Goal: Task Accomplishment & Management: Use online tool/utility

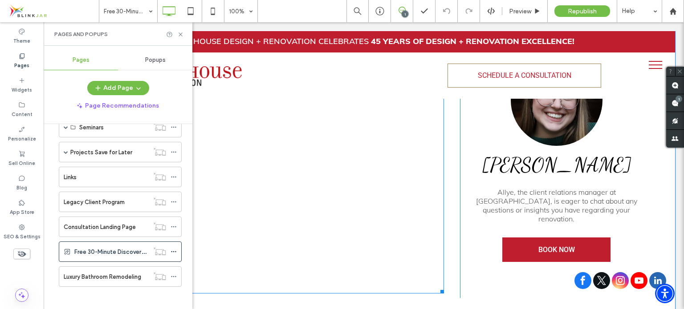
scroll to position [445, 0]
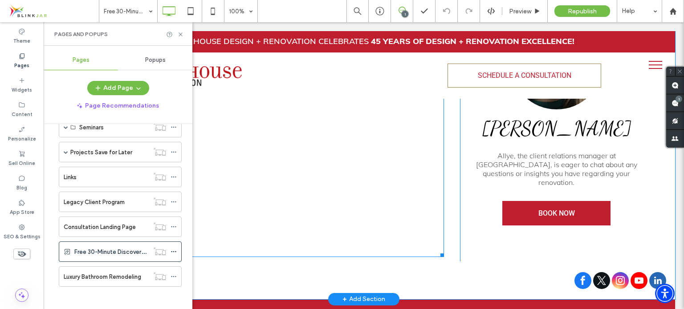
click at [338, 200] on span at bounding box center [262, 109] width 363 height 296
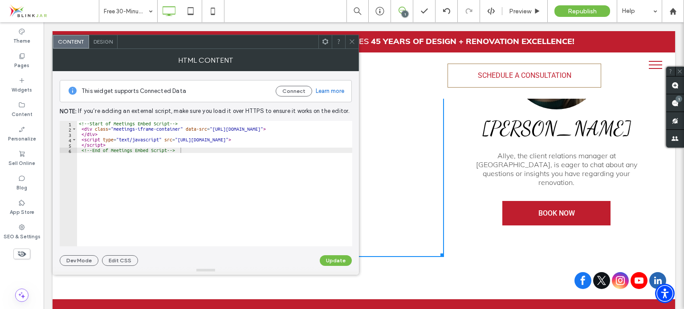
click at [351, 43] on icon at bounding box center [351, 41] width 7 height 7
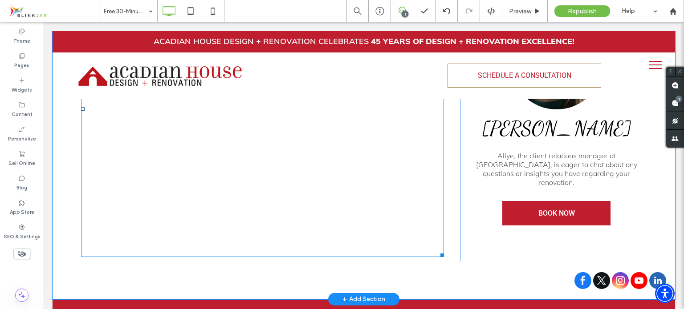
click at [406, 214] on span at bounding box center [262, 109] width 363 height 296
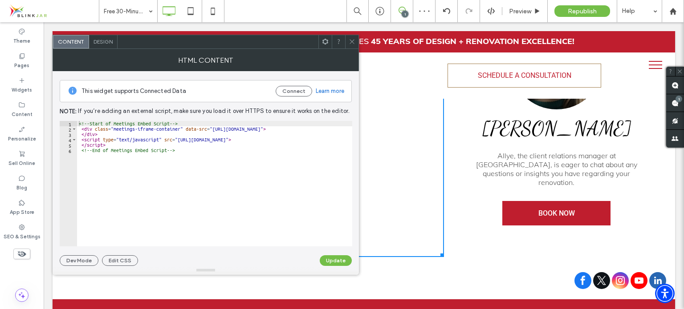
click at [100, 43] on span "Design" at bounding box center [102, 41] width 19 height 7
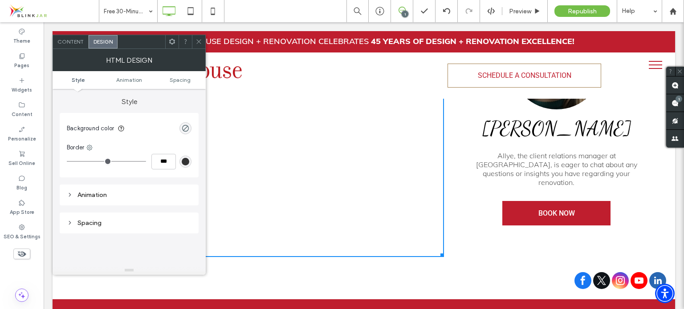
click at [74, 45] on div "Content" at bounding box center [71, 41] width 36 height 13
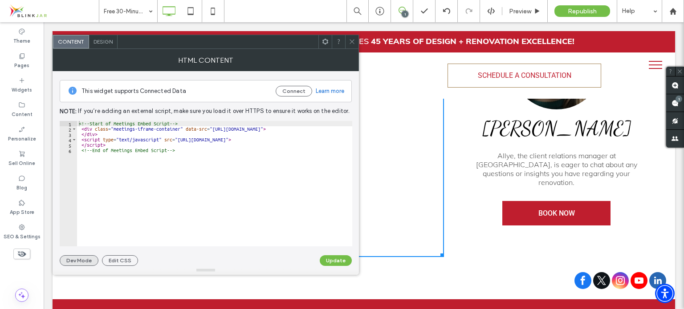
click at [85, 259] on button "Dev Mode" at bounding box center [79, 260] width 39 height 11
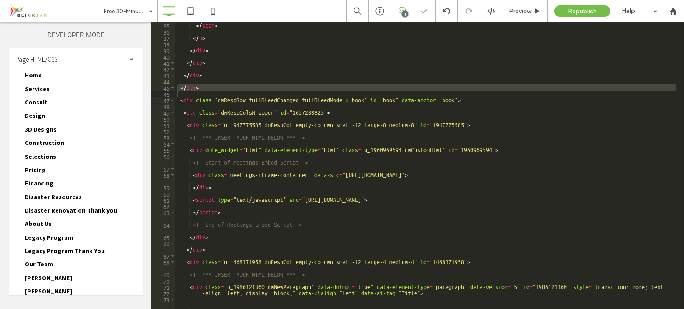
scroll to position [280, 0]
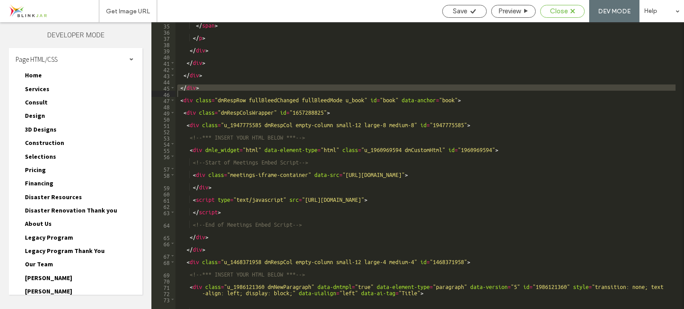
click at [570, 7] on div "Close" at bounding box center [562, 11] width 44 height 8
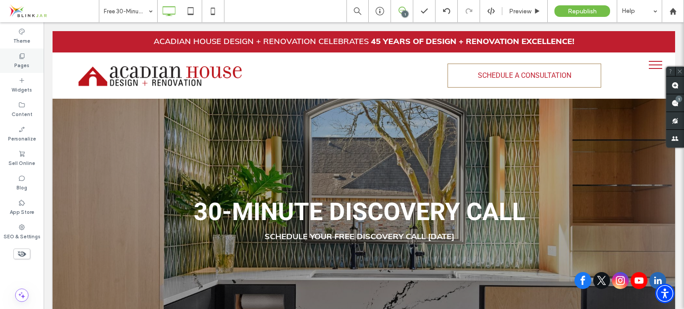
drag, startPoint x: 24, startPoint y: 65, endPoint x: 157, endPoint y: 140, distance: 152.7
click at [24, 65] on label "Pages" at bounding box center [21, 65] width 15 height 10
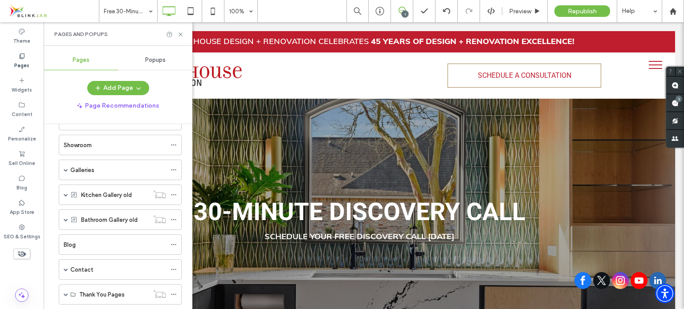
scroll to position [0, 0]
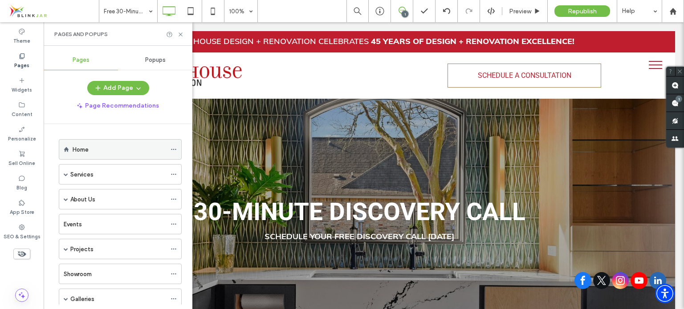
click at [83, 152] on label "Home" at bounding box center [81, 150] width 16 height 16
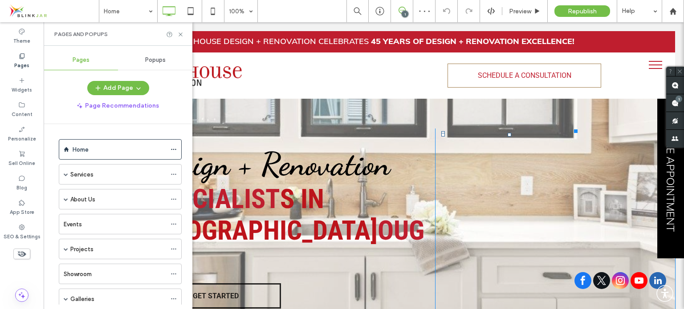
drag, startPoint x: 126, startPoint y: 174, endPoint x: 668, endPoint y: 178, distance: 541.6
click at [668, 178] on link "SCHEDULE APPOINTMENT" at bounding box center [670, 165] width 27 height 187
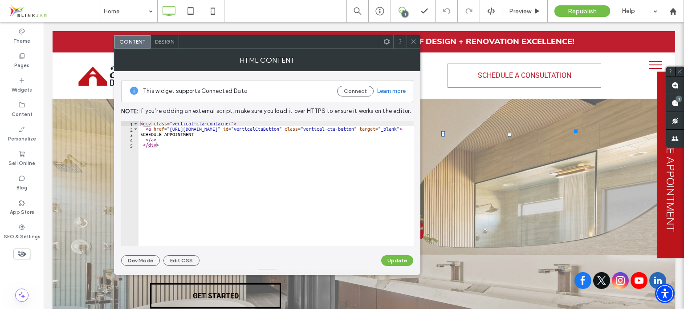
click at [162, 47] on div "Design" at bounding box center [164, 41] width 28 height 13
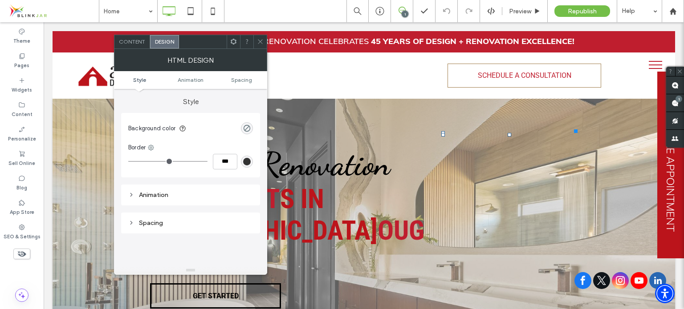
click at [260, 43] on icon at bounding box center [260, 41] width 7 height 7
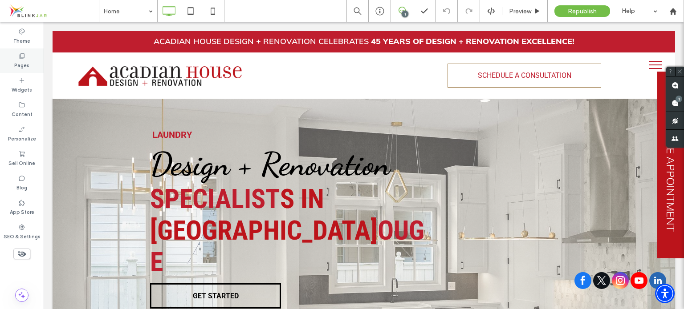
drag, startPoint x: 26, startPoint y: 62, endPoint x: 192, endPoint y: 143, distance: 184.9
click at [26, 62] on label "Pages" at bounding box center [21, 65] width 15 height 10
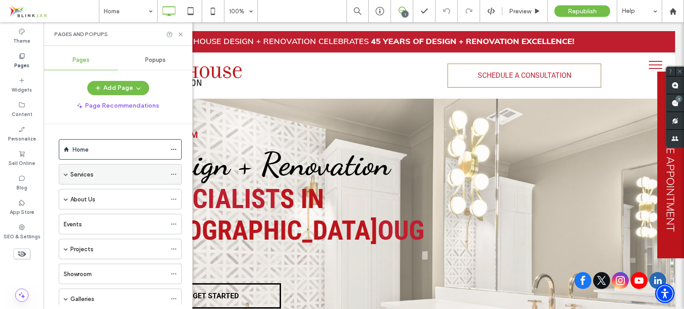
click at [71, 175] on label "Services" at bounding box center [81, 175] width 23 height 16
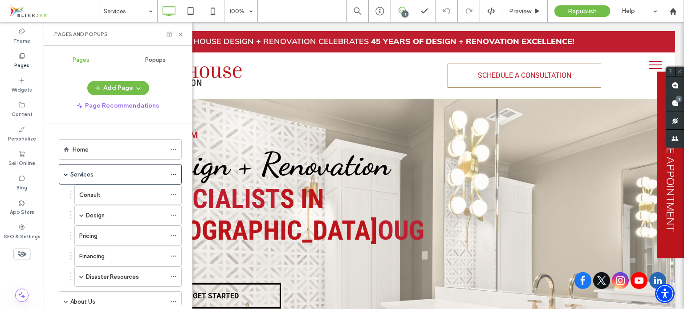
click at [89, 193] on div "Services 100% 1 Preview Republish Help Site Comments Team & Clients Automate ne…" at bounding box center [342, 154] width 684 height 309
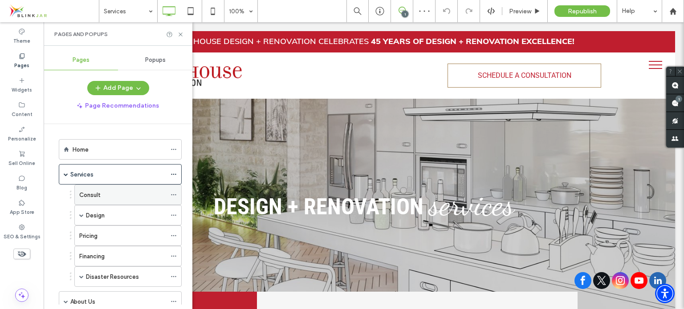
click at [87, 191] on label "Consult" at bounding box center [89, 195] width 21 height 16
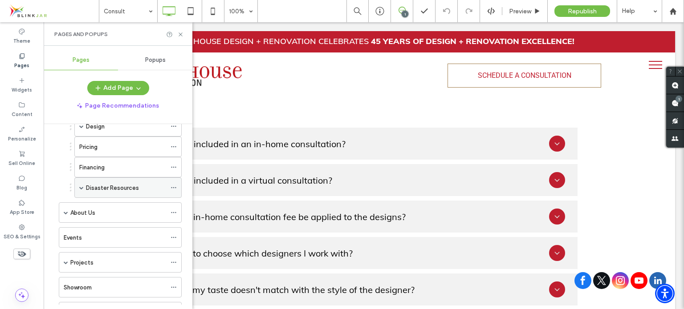
scroll to position [134, 0]
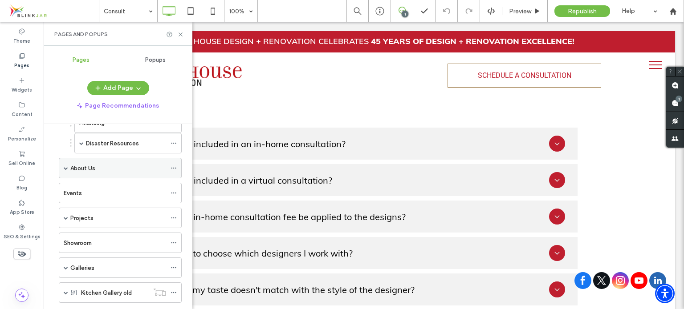
click at [67, 166] on span at bounding box center [66, 168] width 4 height 4
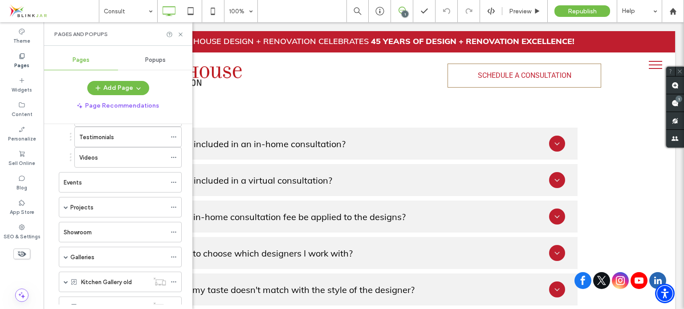
scroll to position [312, 0]
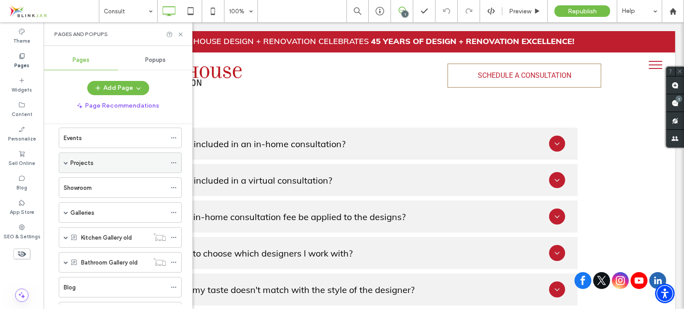
click at [63, 160] on div "Projects" at bounding box center [120, 163] width 123 height 20
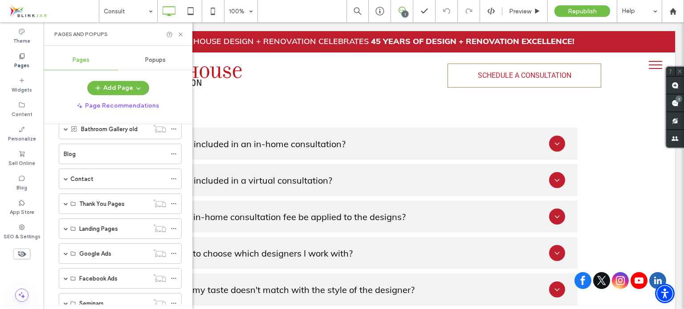
scroll to position [490, 0]
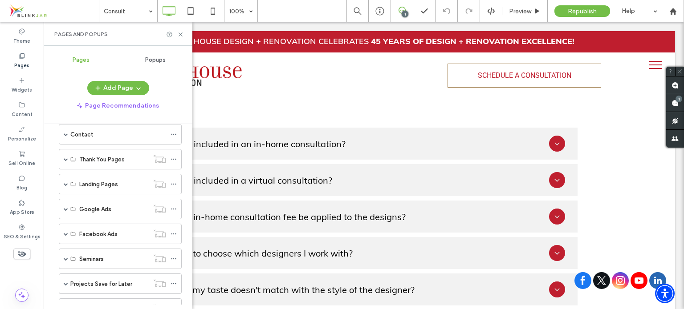
click at [77, 132] on label "Contact" at bounding box center [81, 135] width 23 height 16
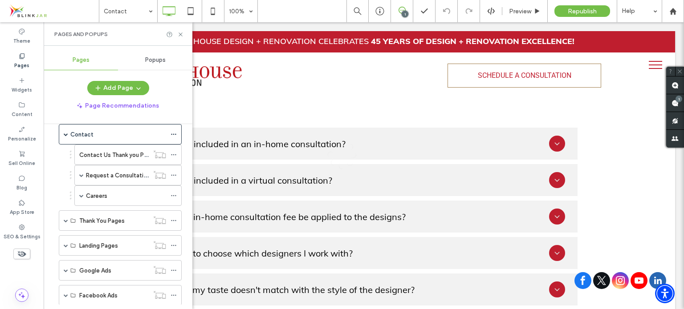
click at [93, 169] on div at bounding box center [342, 154] width 684 height 309
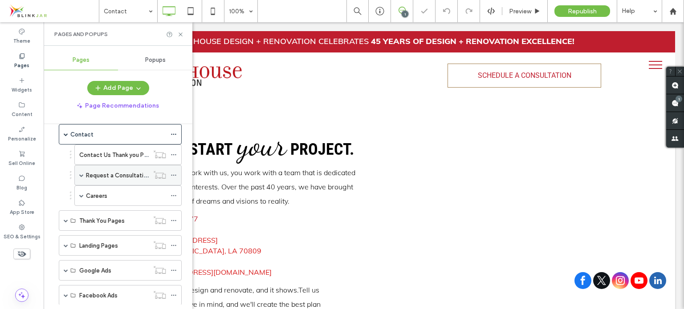
click at [84, 170] on div "Request a Consultation" at bounding box center [127, 175] width 107 height 20
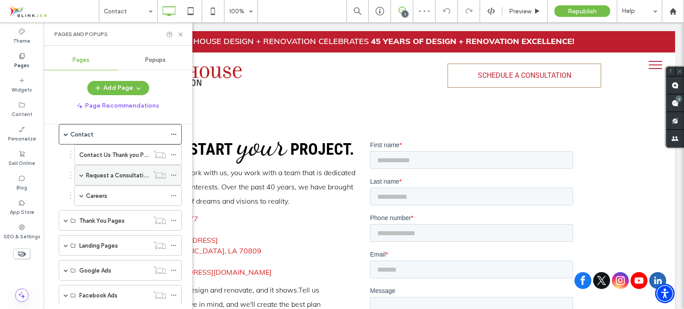
click at [96, 170] on label "Request a Consultation" at bounding box center [118, 176] width 64 height 16
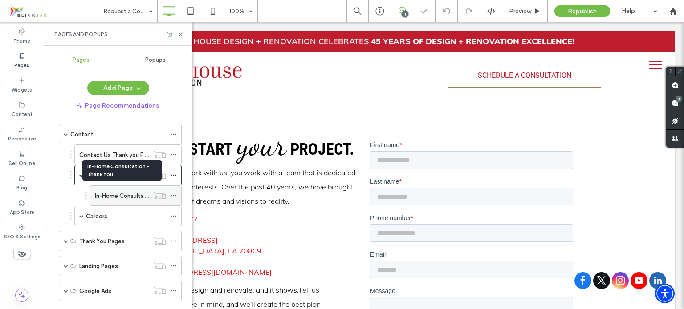
click at [100, 190] on label "In-Home Consultation - Thank You" at bounding box center [141, 196] width 92 height 16
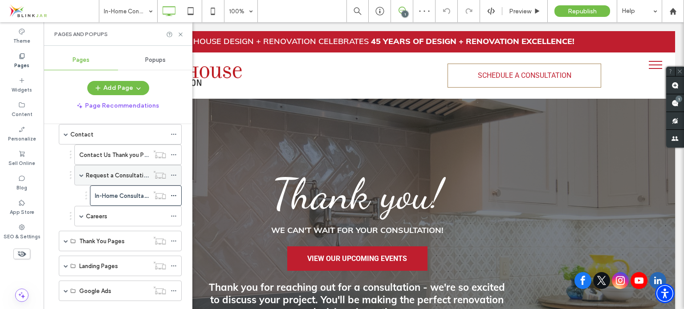
click at [91, 170] on label "Request a Consultation" at bounding box center [118, 176] width 64 height 16
click at [81, 169] on div at bounding box center [342, 154] width 684 height 309
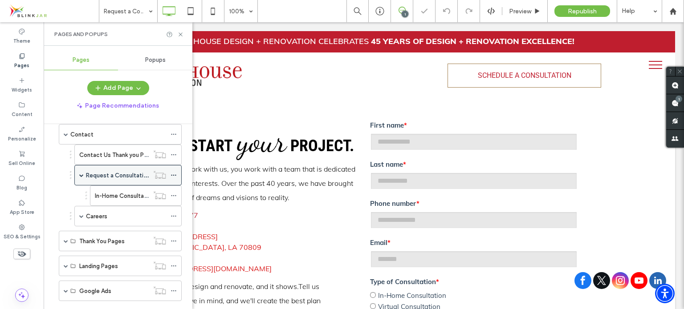
click at [80, 173] on span at bounding box center [81, 175] width 4 height 4
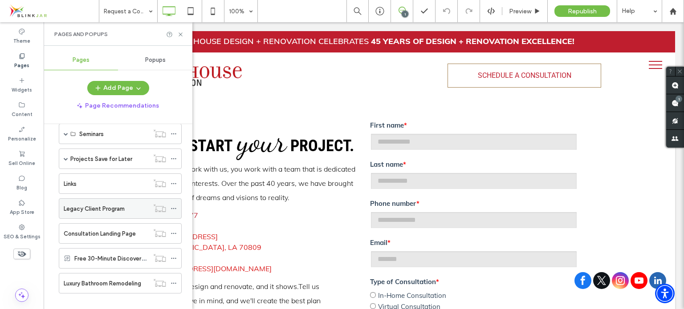
scroll to position [680, 0]
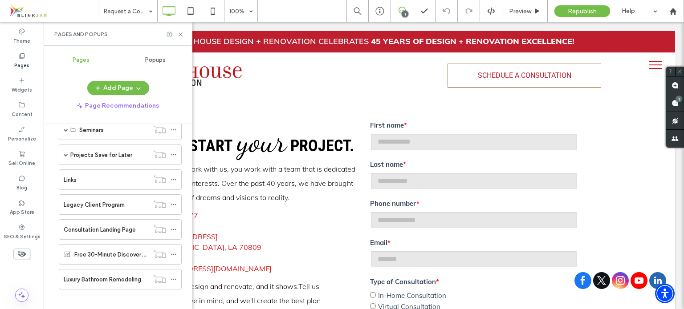
drag, startPoint x: 104, startPoint y: 224, endPoint x: 110, endPoint y: 223, distance: 6.7
click at [104, 224] on label "Consultation Landing Page" at bounding box center [100, 230] width 72 height 16
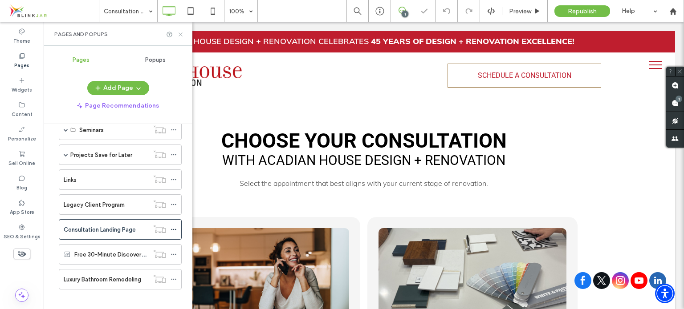
drag, startPoint x: 183, startPoint y: 33, endPoint x: 140, endPoint y: 15, distance: 47.3
click at [183, 33] on icon at bounding box center [180, 34] width 7 height 7
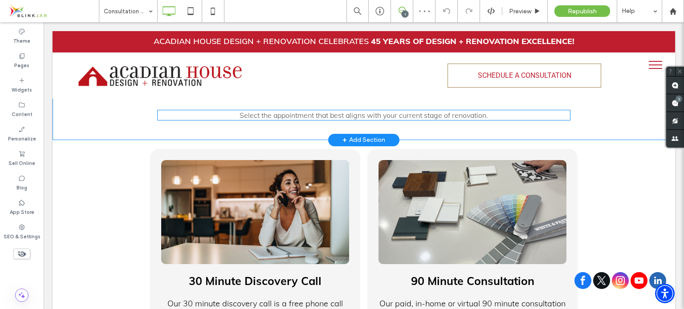
scroll to position [178, 0]
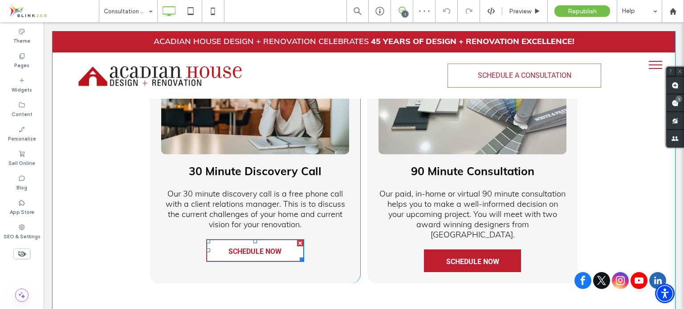
click at [260, 249] on span "SCHEDULE NOW" at bounding box center [254, 251] width 53 height 23
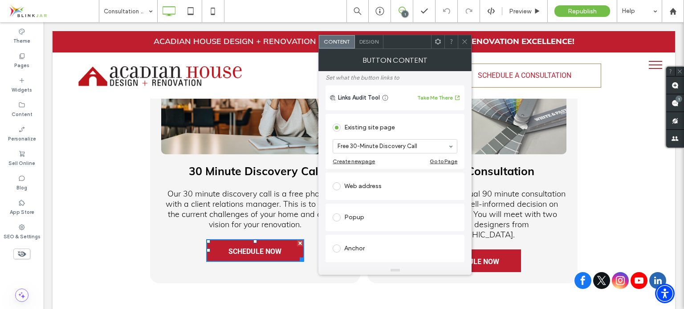
scroll to position [89, 0]
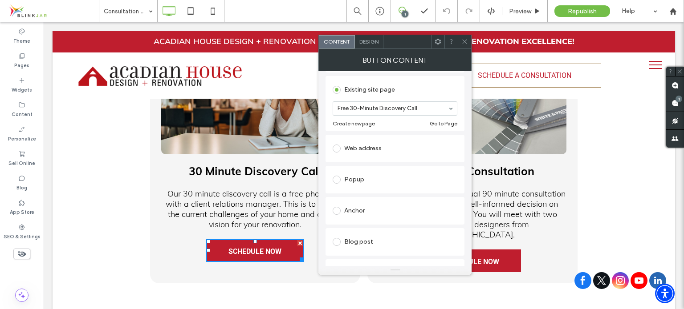
click at [441, 121] on div "Go to Page" at bounding box center [443, 123] width 28 height 7
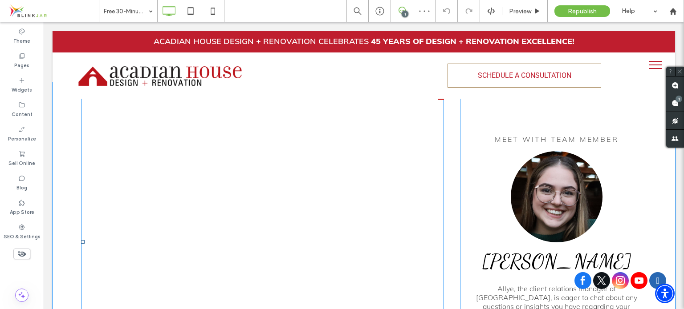
scroll to position [401, 0]
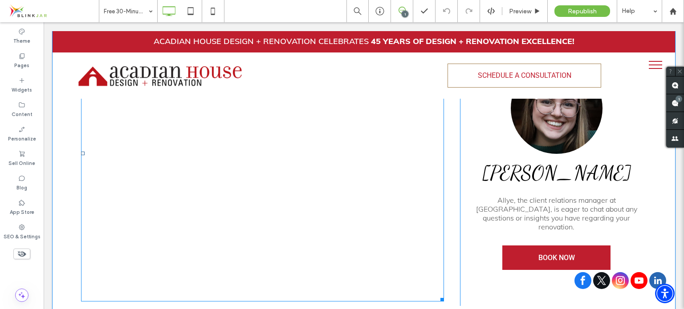
click at [371, 182] on span at bounding box center [262, 153] width 363 height 296
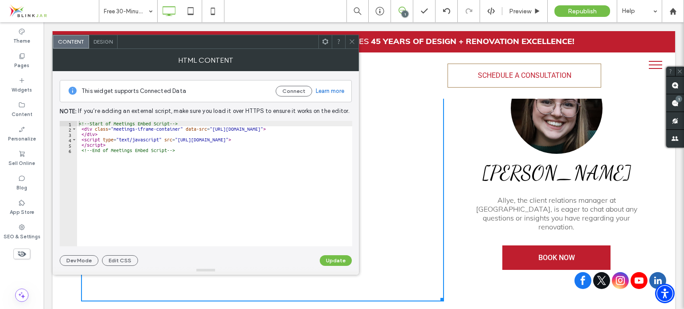
click at [197, 202] on div "<!-- Start of Meetings Embed Script --> < div class = "meetings-iframe-containe…" at bounding box center [221, 189] width 289 height 137
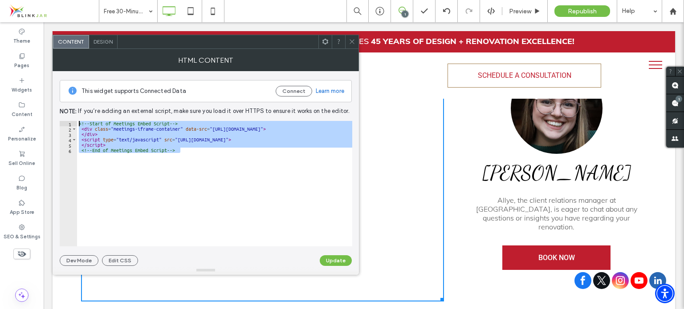
drag, startPoint x: 235, startPoint y: 172, endPoint x: 67, endPoint y: 117, distance: 176.2
click at [68, 117] on div "**********" at bounding box center [206, 168] width 292 height 195
paste textarea "Cursor at row 1"
type textarea "**********"
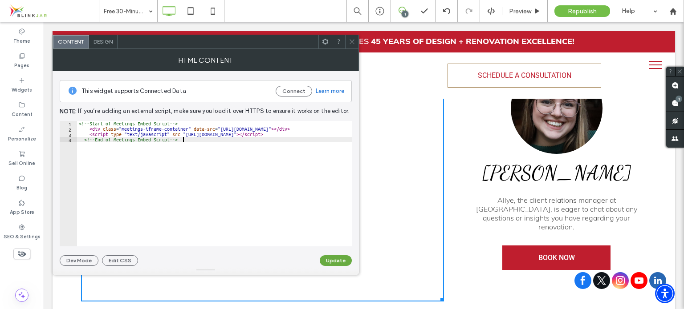
click at [337, 259] on button "Update" at bounding box center [336, 260] width 32 height 11
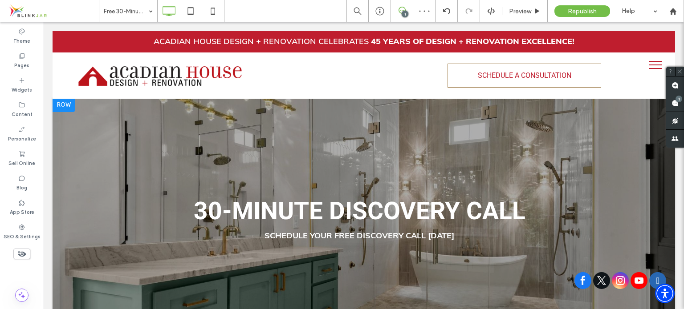
scroll to position [0, 0]
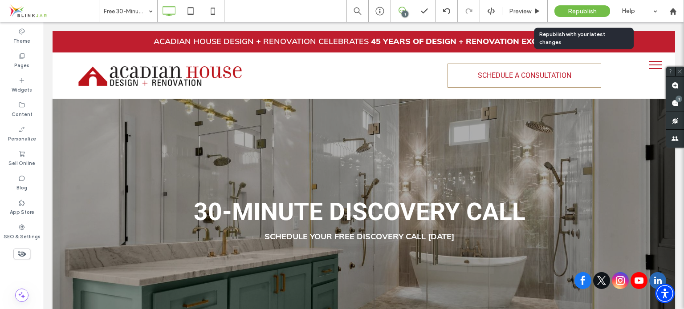
click at [580, 11] on span "Republish" at bounding box center [581, 12] width 29 height 8
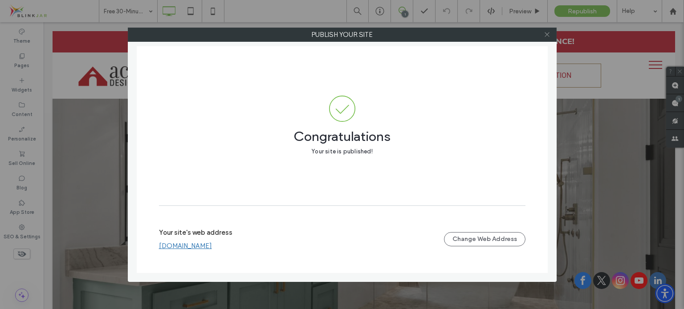
click at [548, 34] on icon at bounding box center [546, 34] width 7 height 7
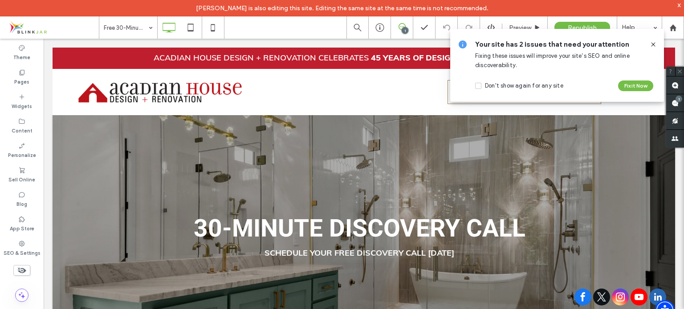
drag, startPoint x: 652, startPoint y: 44, endPoint x: 602, endPoint y: 1, distance: 65.3
click at [652, 44] on icon at bounding box center [652, 44] width 7 height 7
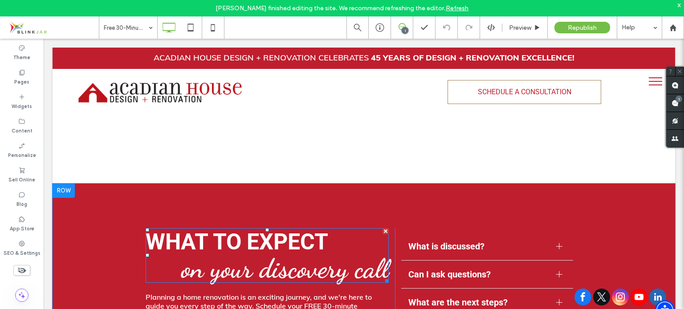
scroll to position [579, 0]
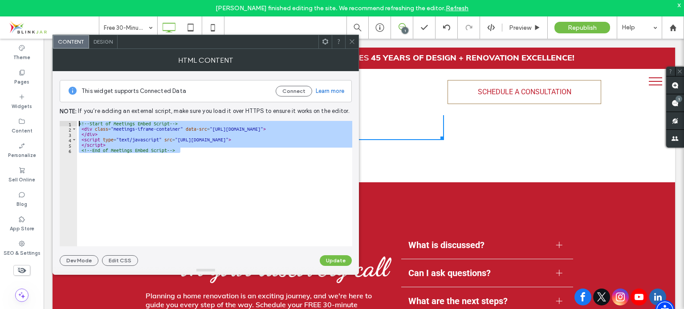
drag, startPoint x: 192, startPoint y: 153, endPoint x: 66, endPoint y: 106, distance: 134.2
click at [68, 107] on div "**********" at bounding box center [206, 168] width 292 height 195
paste textarea "Cursor at row 1"
type textarea "**********"
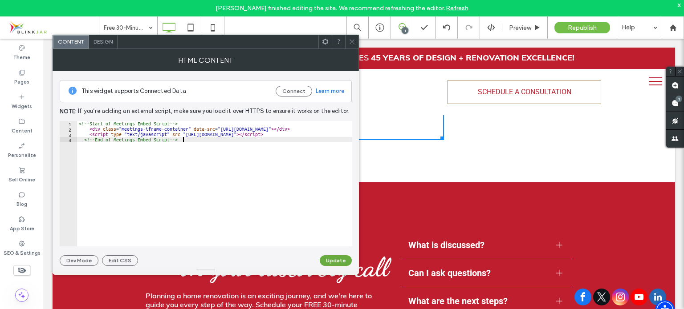
click at [336, 261] on button "Update" at bounding box center [336, 260] width 32 height 11
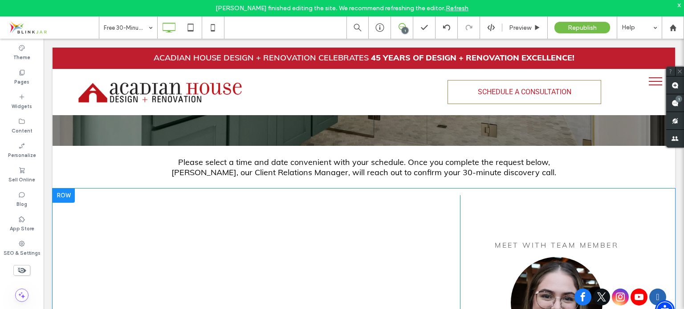
scroll to position [254, 0]
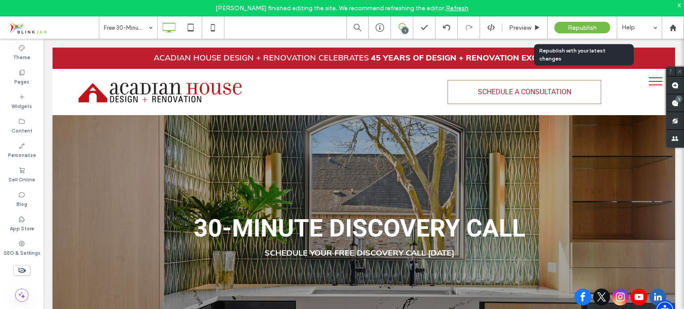
click at [589, 28] on span "Republish" at bounding box center [581, 28] width 29 height 8
